Goal: Task Accomplishment & Management: Use online tool/utility

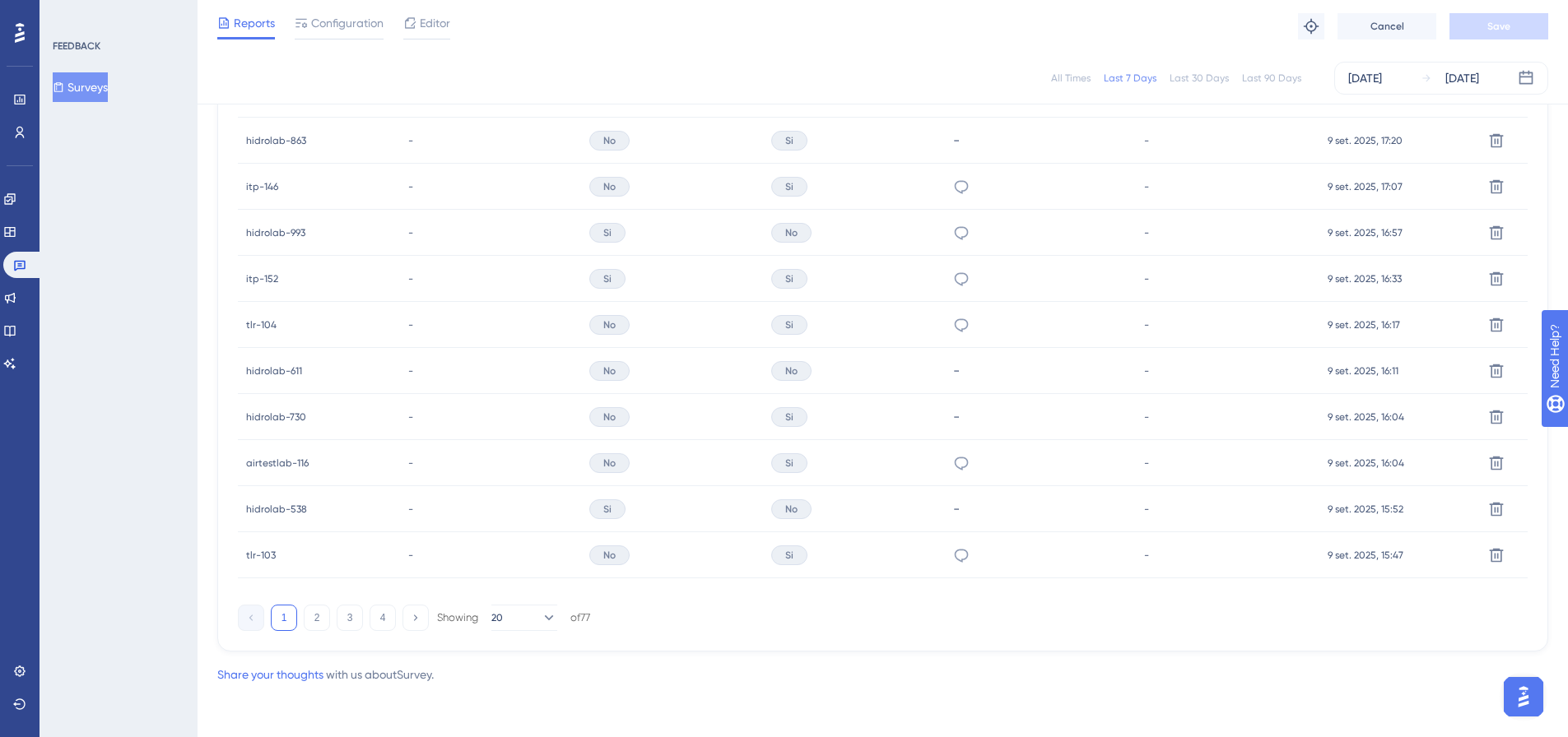
click at [87, 78] on button "Surveys" at bounding box center [80, 87] width 55 height 29
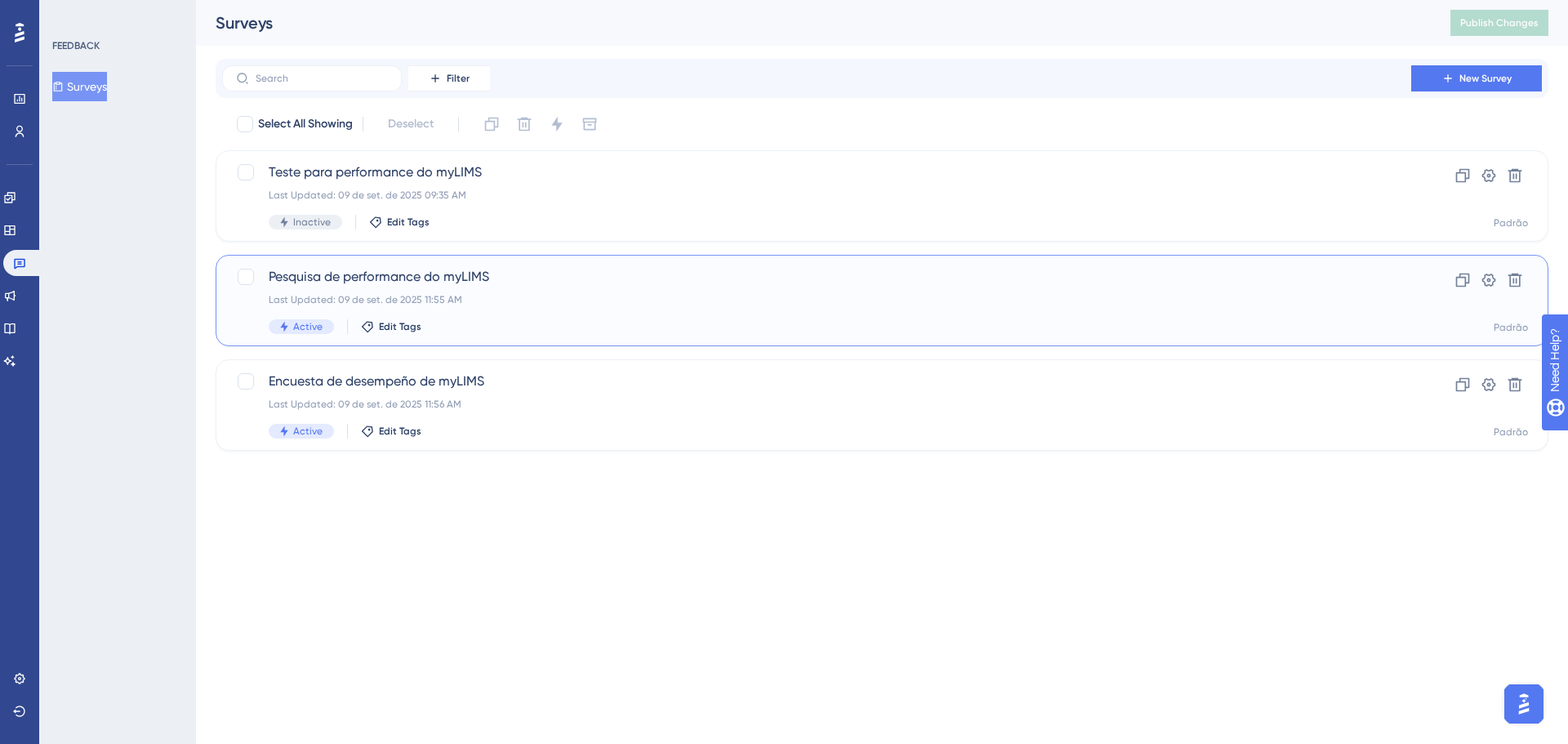
click at [486, 297] on div "Last Updated: 09 de set. de 2025 11:55 AM" at bounding box center [817, 300] width 1096 height 13
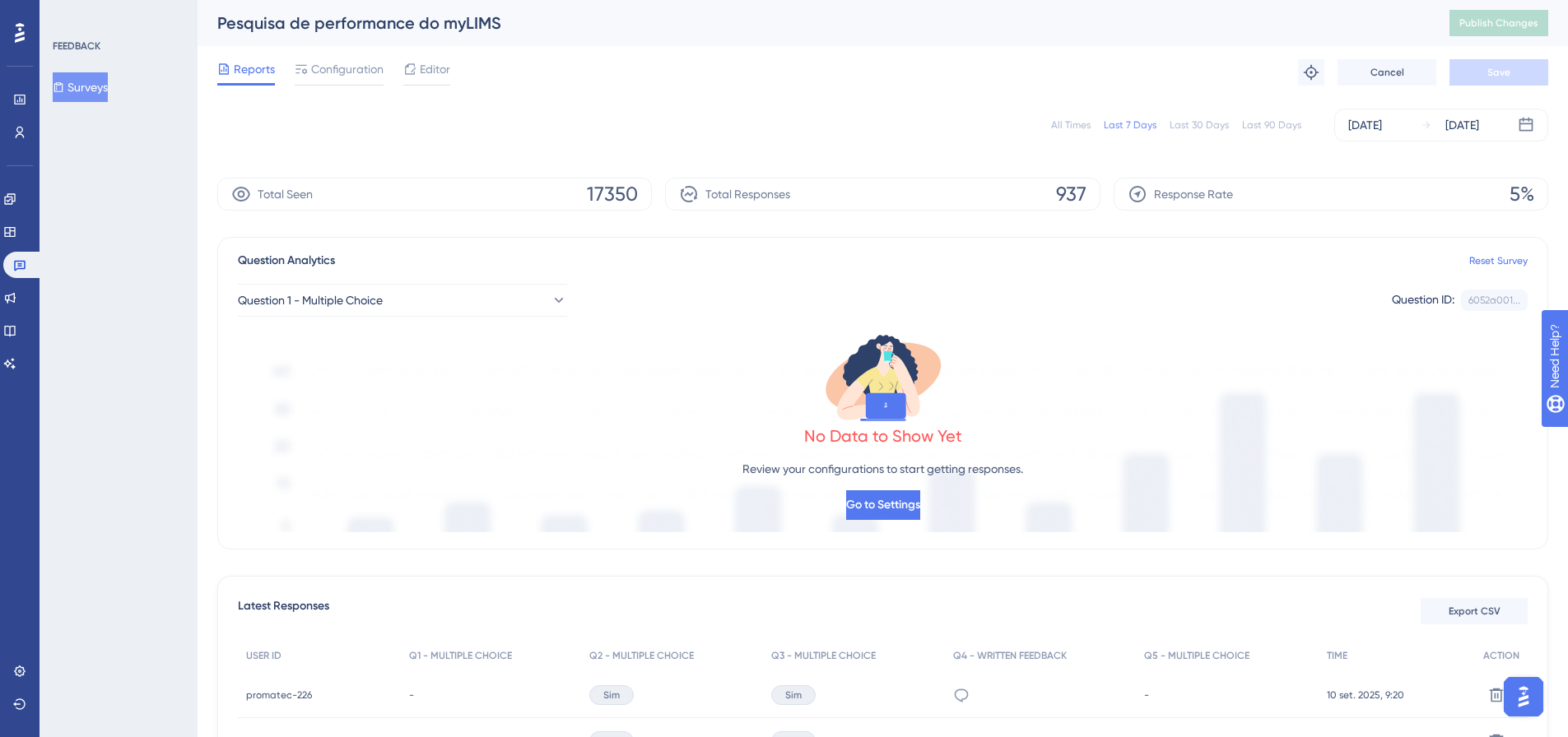
click at [542, 83] on div "Reports Configuration Editor Troubleshoot Cancel Save" at bounding box center [883, 73] width 1331 height 53
click at [562, 74] on div "Reports Configuration Editor Troubleshoot Cancel Save" at bounding box center [883, 73] width 1331 height 53
click at [89, 83] on button "Surveys" at bounding box center [80, 87] width 55 height 29
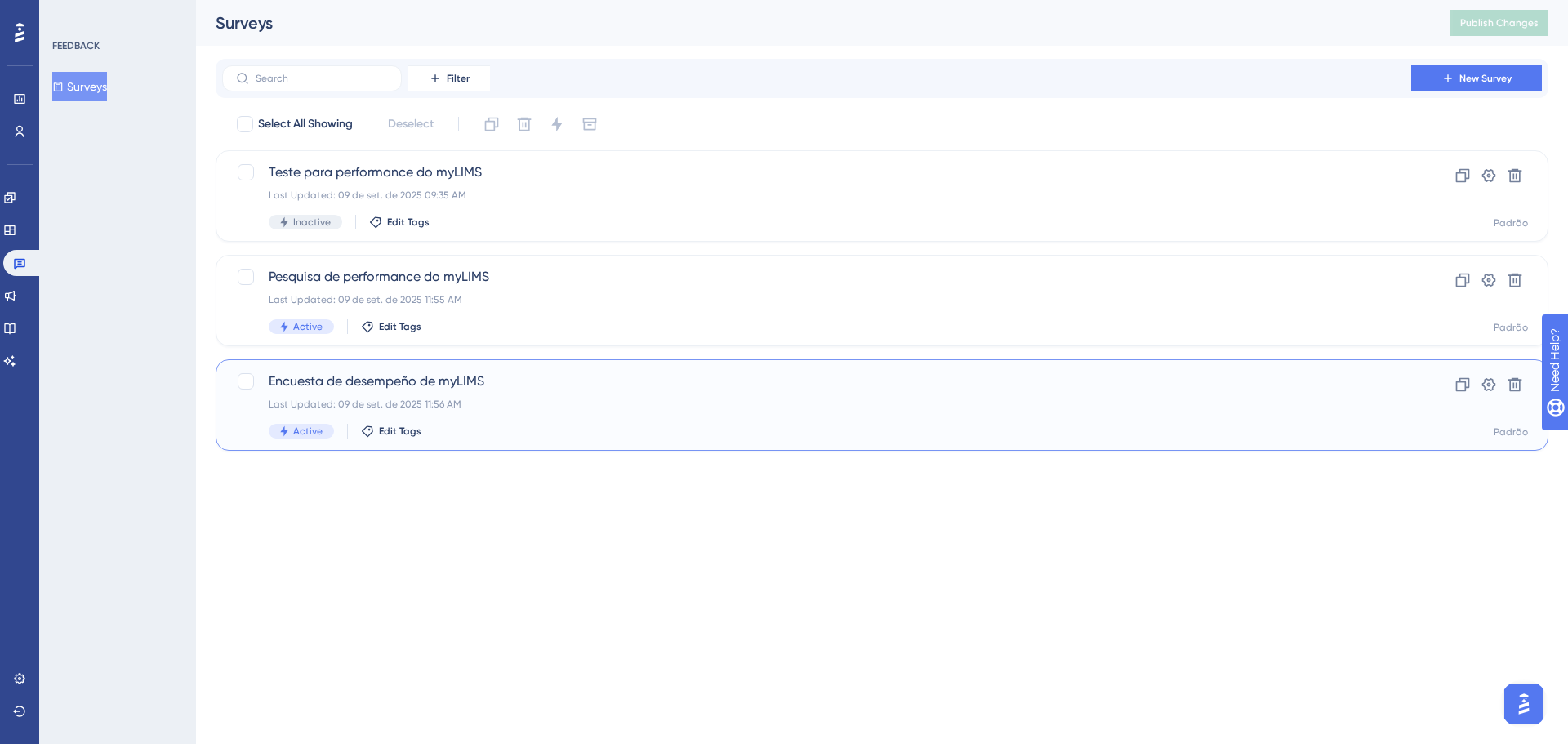
click at [431, 391] on span "Encuesta de desempeño de myLIMS" at bounding box center [817, 381] width 1096 height 20
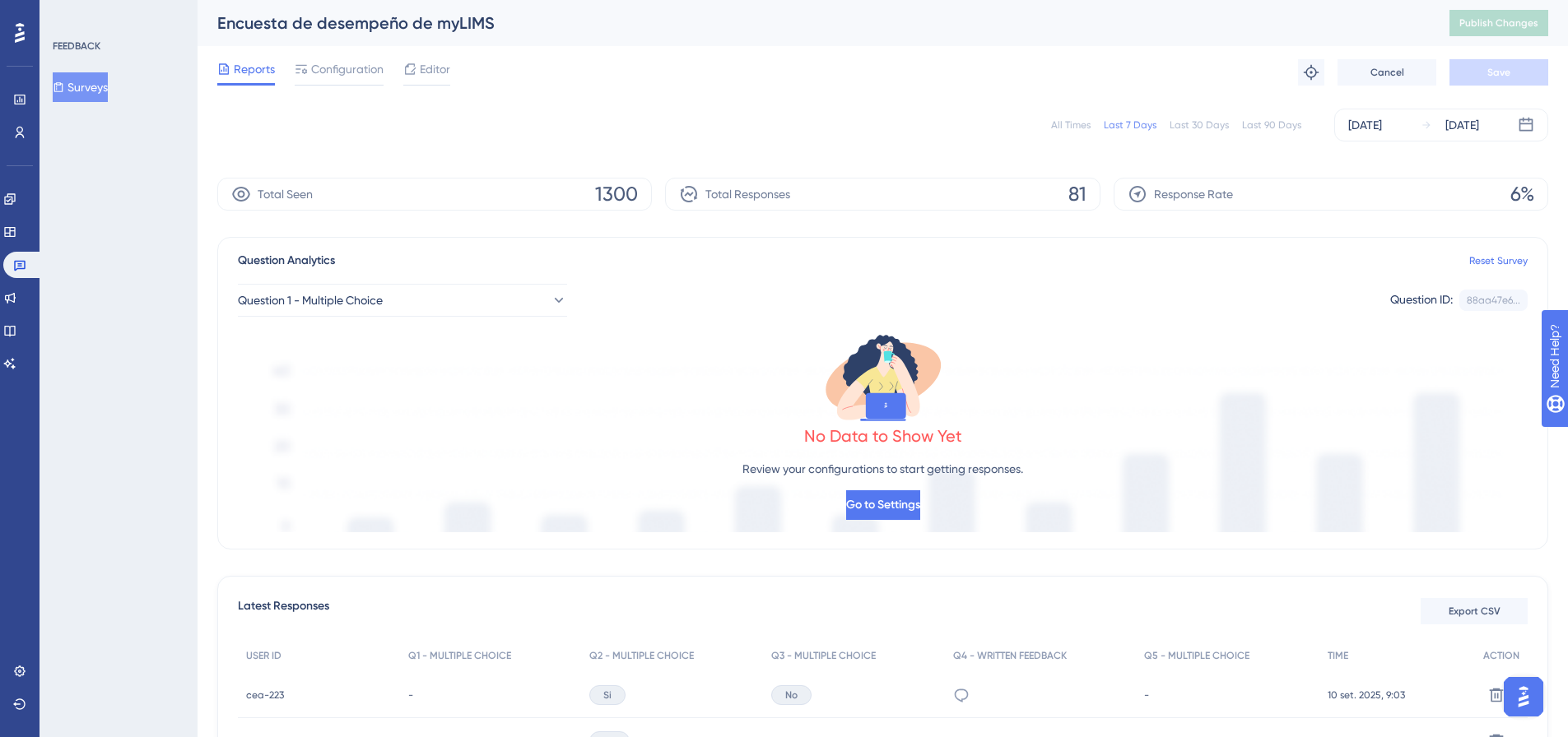
click at [69, 93] on button "Surveys" at bounding box center [80, 87] width 55 height 29
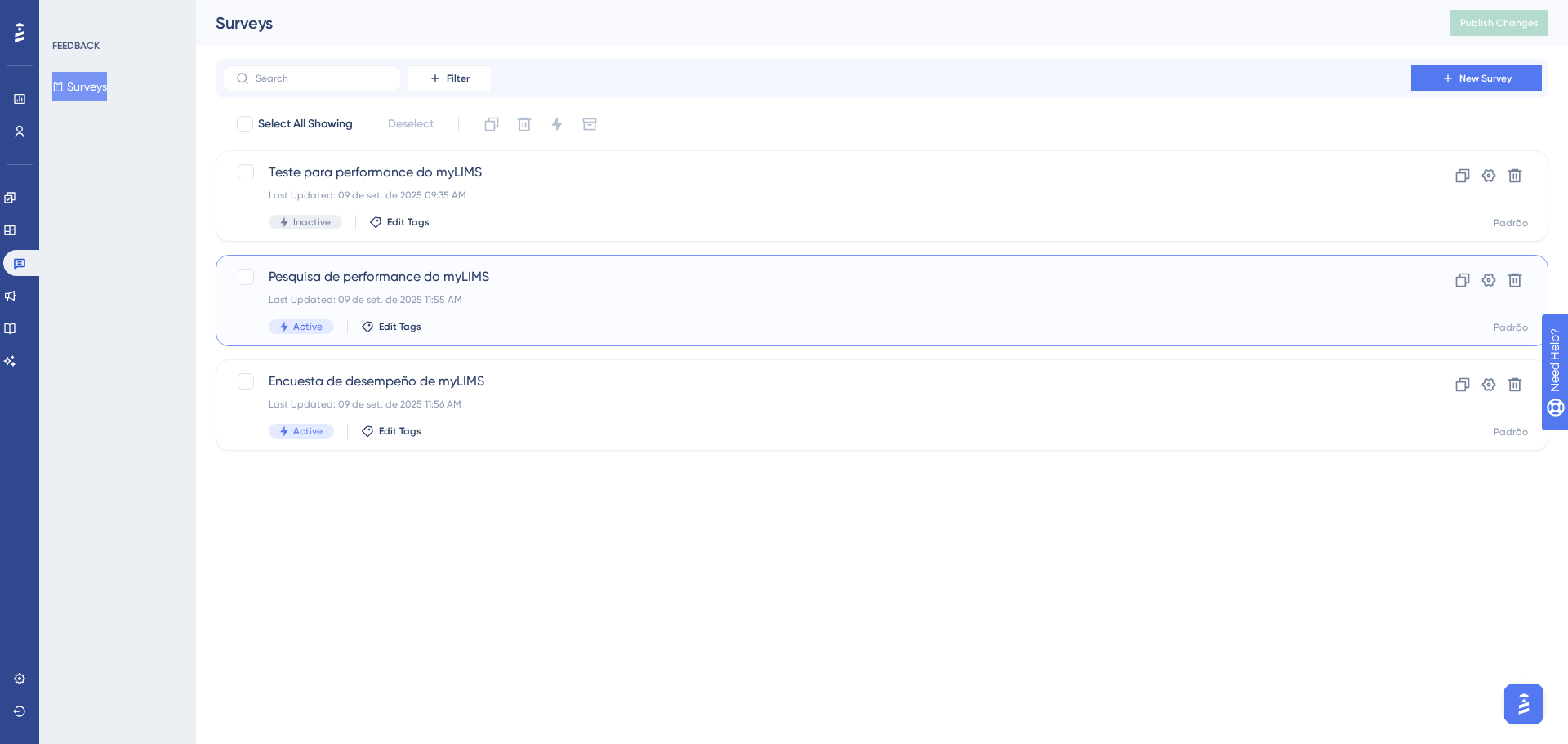
click at [319, 288] on div "Pesquisa de performance do myLIMS Last Updated: 09 de set. de 2025 11:55 AM Act…" at bounding box center [817, 300] width 1096 height 67
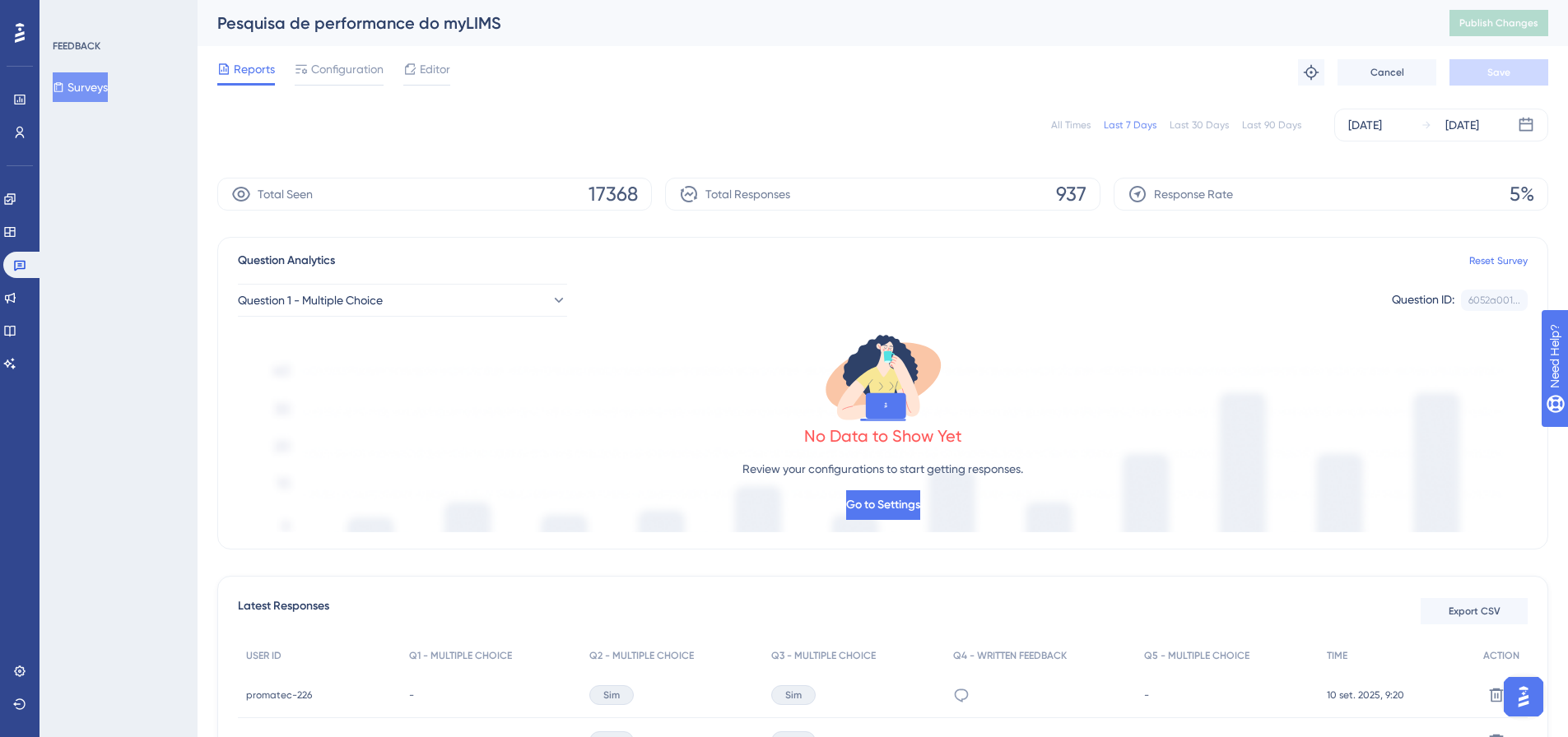
click at [157, 150] on div "FEEDBACK Surveys" at bounding box center [118, 368] width 158 height 737
click at [104, 85] on button "Surveys" at bounding box center [80, 87] width 55 height 29
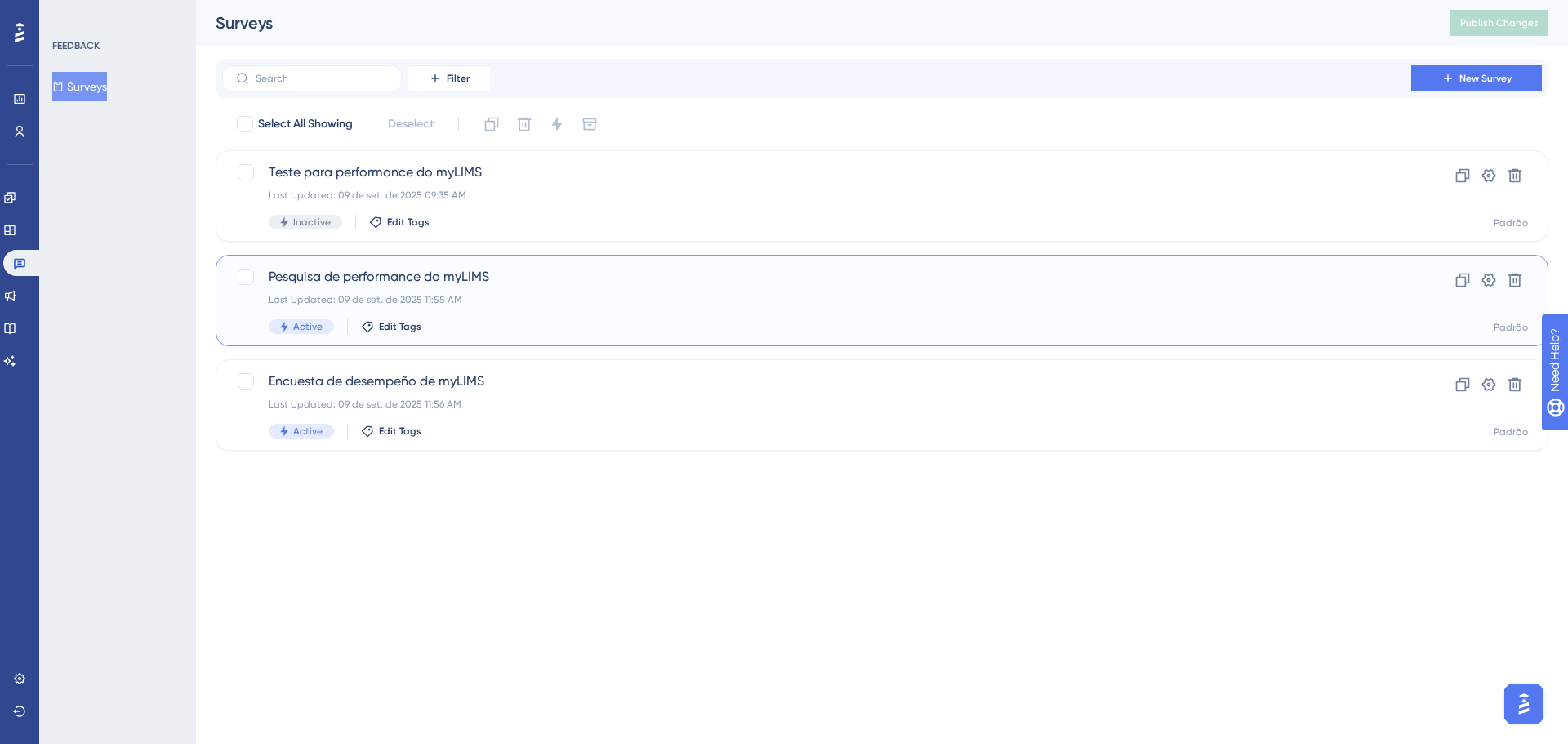
click at [577, 296] on div "Last Updated: 09 de set. de 2025 11:55 AM" at bounding box center [817, 300] width 1096 height 13
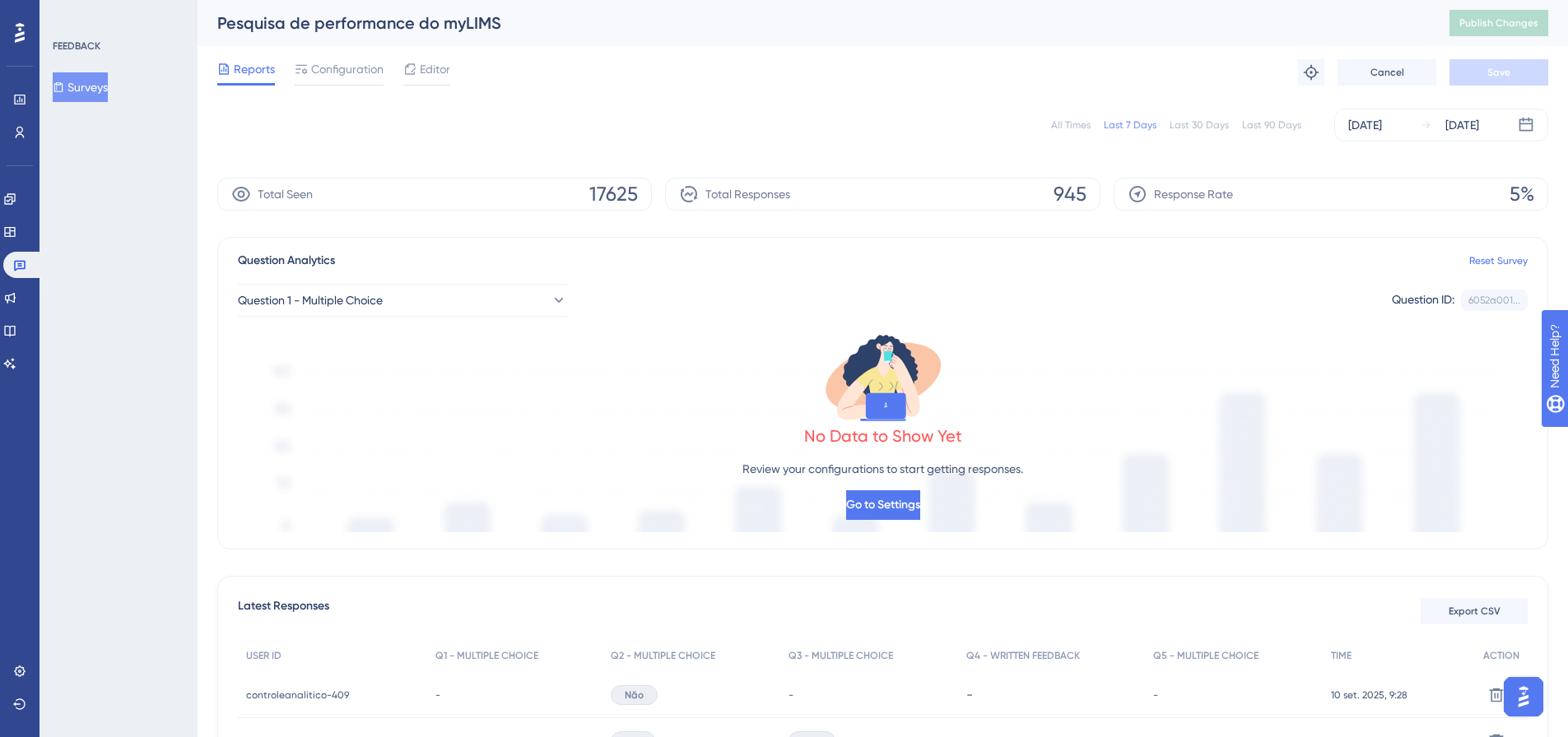
click at [1070, 127] on div "All Times" at bounding box center [1071, 126] width 40 height 13
click at [1124, 127] on div "Last 7 Days" at bounding box center [1130, 126] width 53 height 13
click at [1481, 617] on span "Export CSV" at bounding box center [1475, 611] width 52 height 13
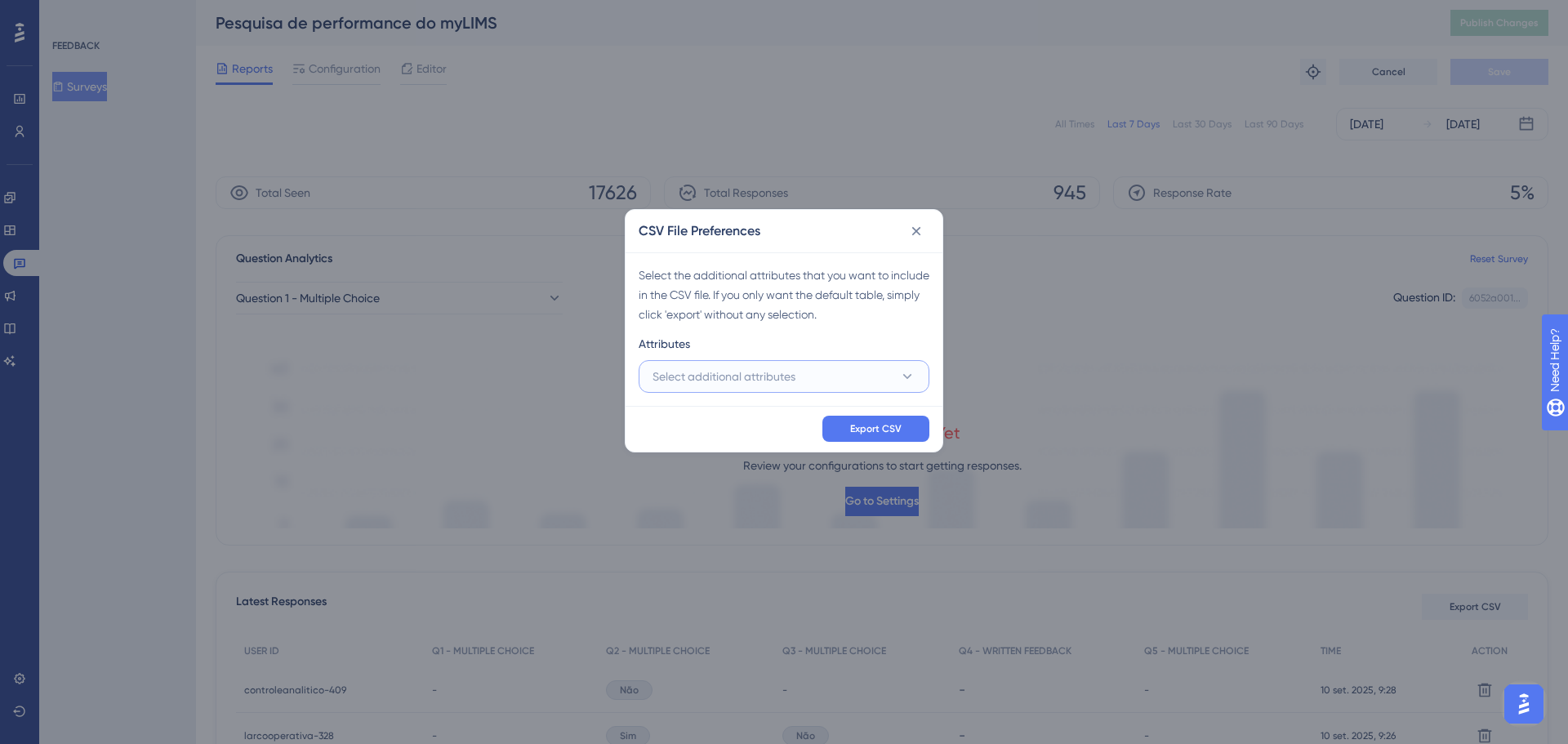
click at [877, 372] on button "Select additional attributes" at bounding box center [784, 377] width 290 height 33
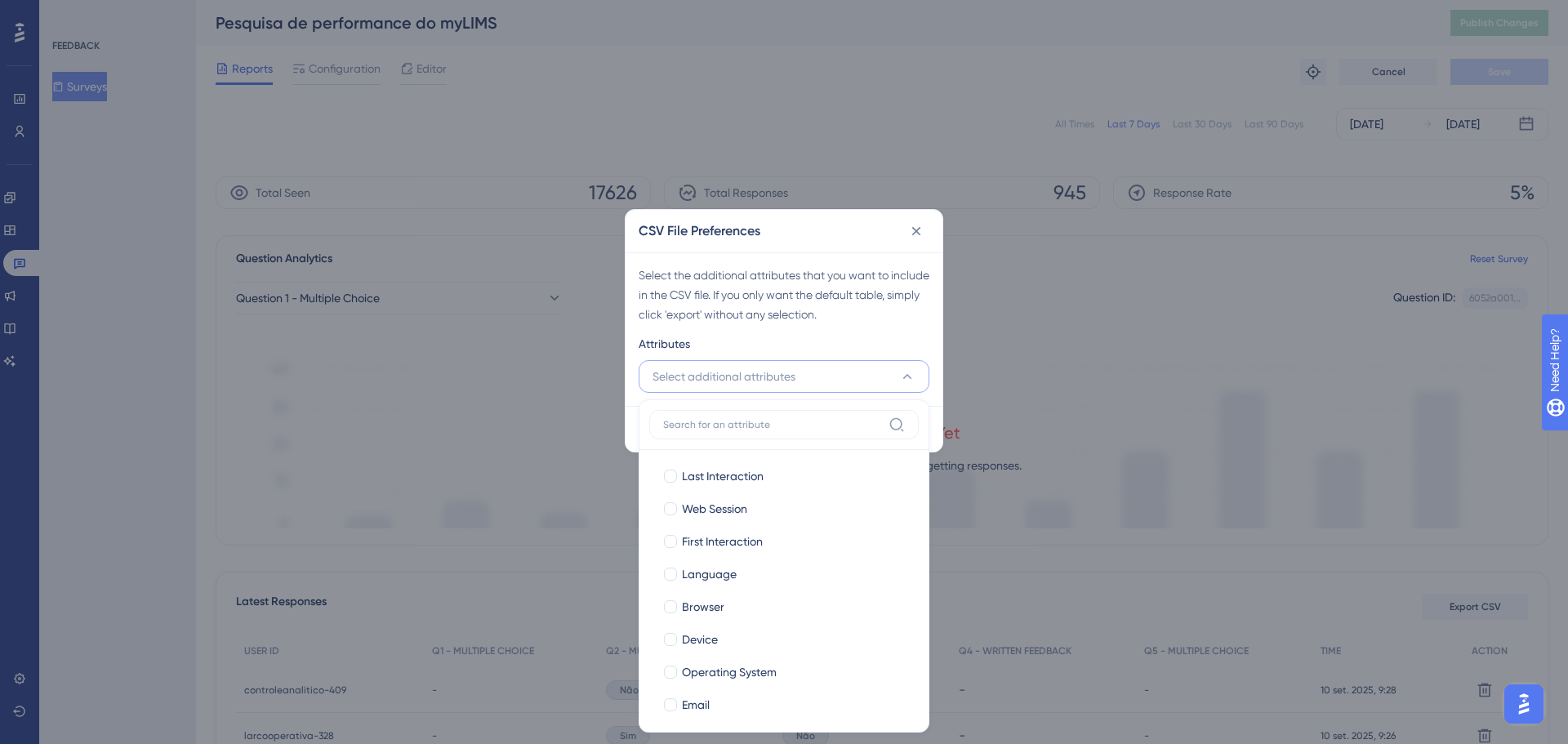
click at [880, 375] on button "Select additional attributes" at bounding box center [784, 377] width 290 height 33
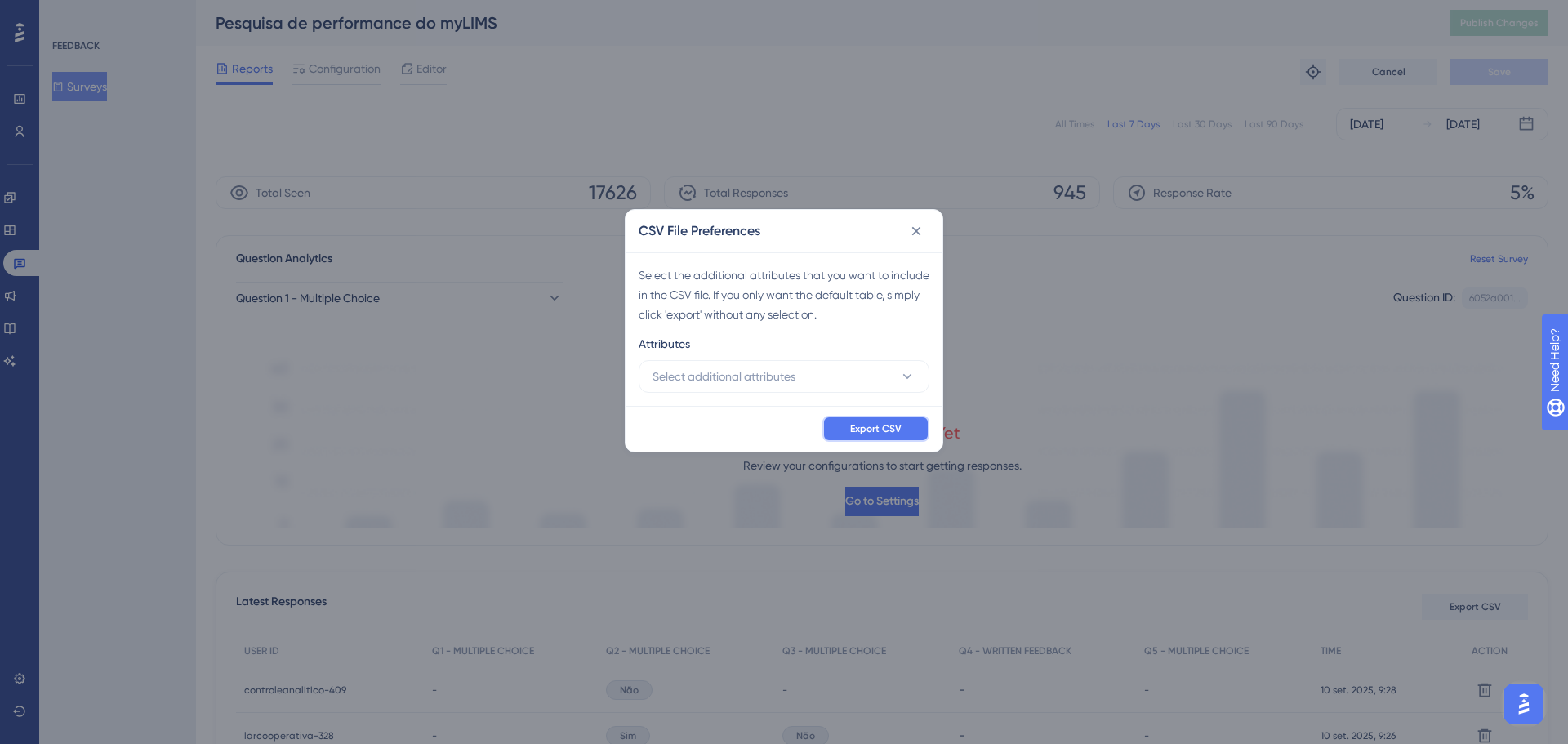
click at [880, 424] on span "Export CSV" at bounding box center [876, 429] width 52 height 13
